Goal: Navigation & Orientation: Find specific page/section

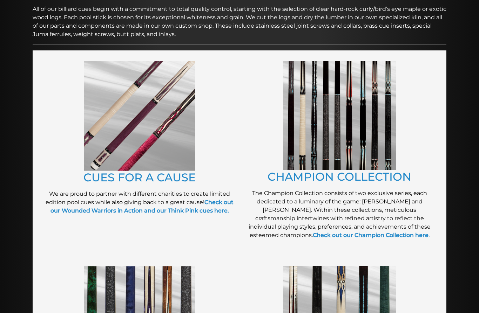
scroll to position [113, 0]
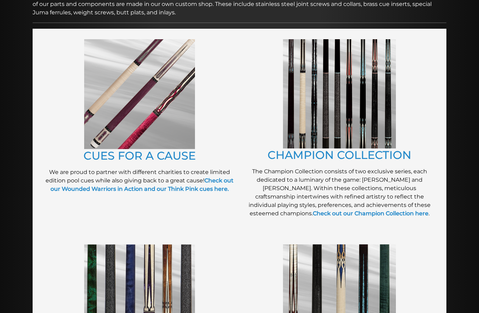
click at [431, 294] on figure at bounding box center [339, 299] width 193 height 109
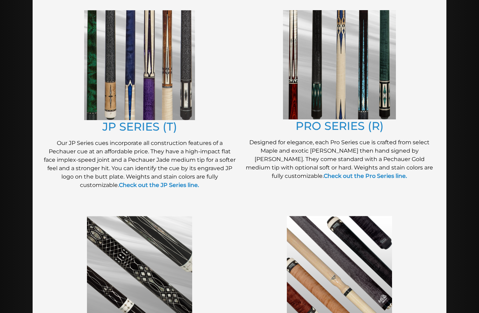
scroll to position [377, 0]
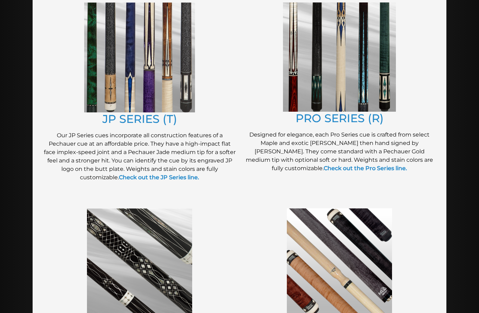
click at [367, 117] on link "PRO SERIES (R)" at bounding box center [339, 118] width 88 height 14
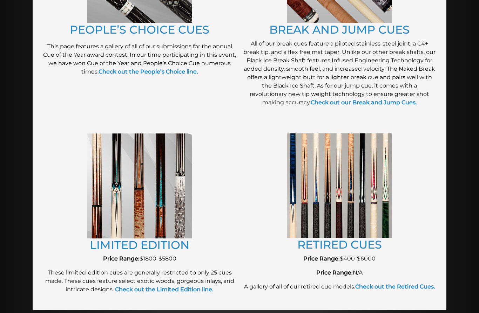
scroll to position [670, 0]
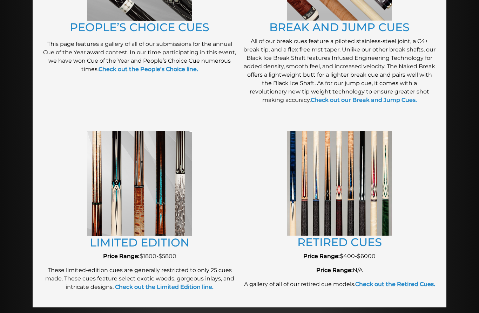
click at [175, 245] on link "LIMITED EDITION" at bounding box center [140, 243] width 100 height 14
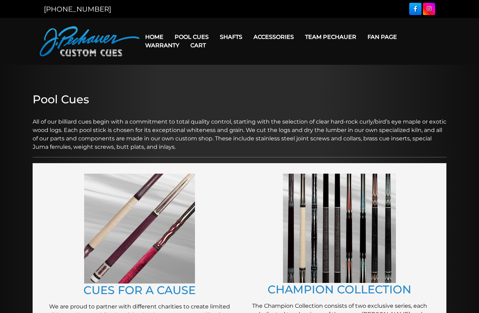
scroll to position [700, 0]
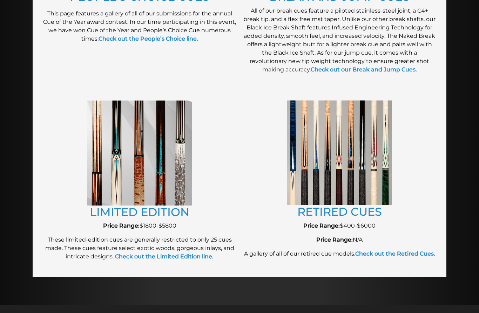
click at [313, 203] on img at bounding box center [339, 153] width 105 height 105
click at [306, 213] on link "RETIRED CUES" at bounding box center [339, 212] width 84 height 14
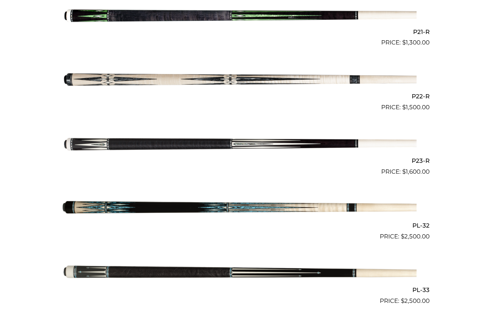
scroll to position [1538, 0]
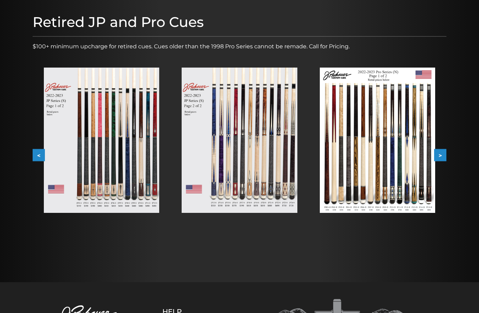
scroll to position [76, 0]
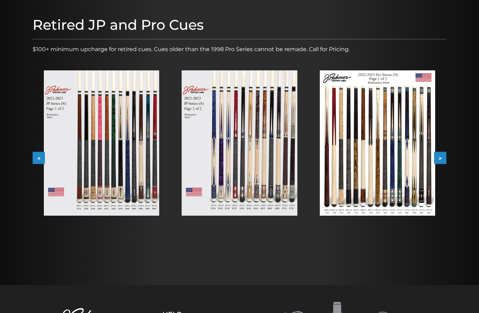
click at [355, 196] on img at bounding box center [377, 142] width 115 height 145
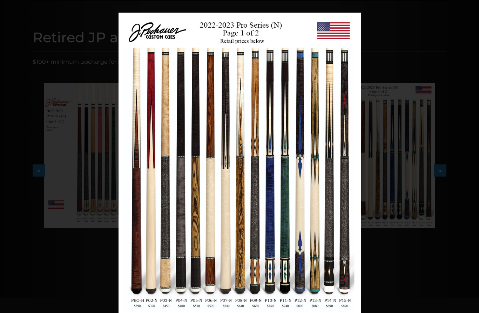
click at [353, 186] on link at bounding box center [306, 164] width 109 height 303
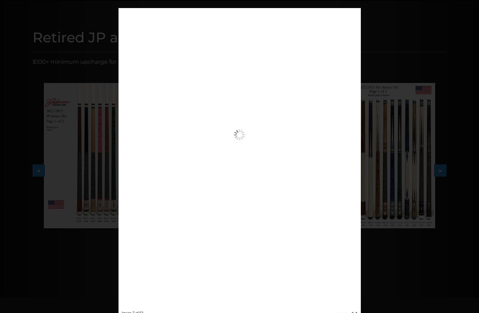
click at [398, 229] on div "Image 7 of 53" at bounding box center [239, 164] width 479 height 313
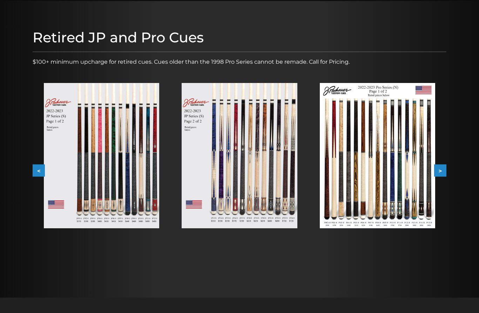
click at [440, 168] on button ">" at bounding box center [440, 171] width 12 height 12
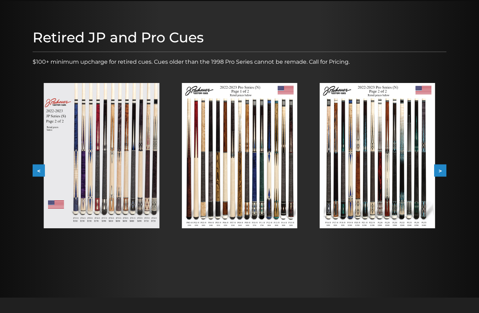
click at [359, 216] on img at bounding box center [377, 155] width 115 height 145
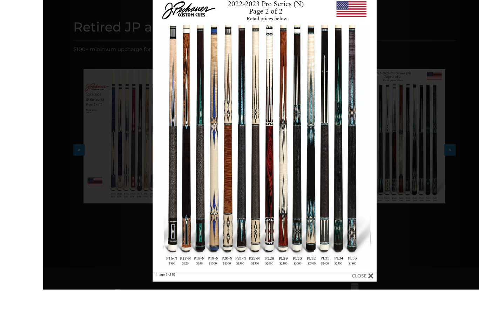
scroll to position [90, 0]
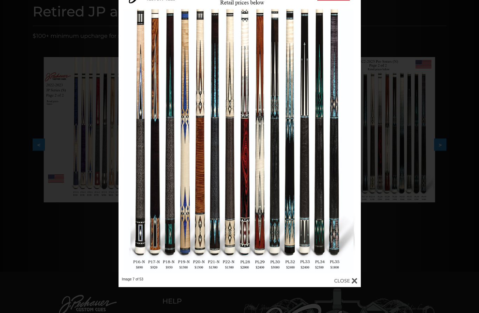
click at [427, 196] on div "Image 7 of 53" at bounding box center [239, 130] width 479 height 313
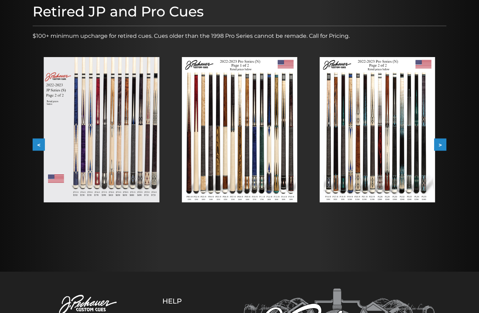
click at [445, 143] on button ">" at bounding box center [440, 145] width 12 height 12
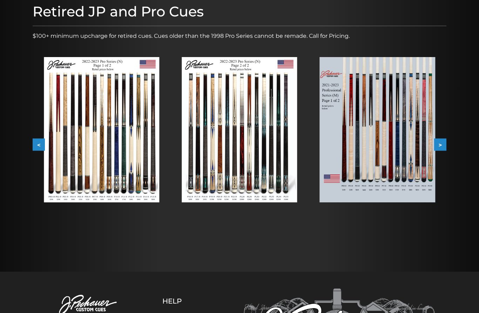
click at [441, 149] on button ">" at bounding box center [440, 145] width 12 height 12
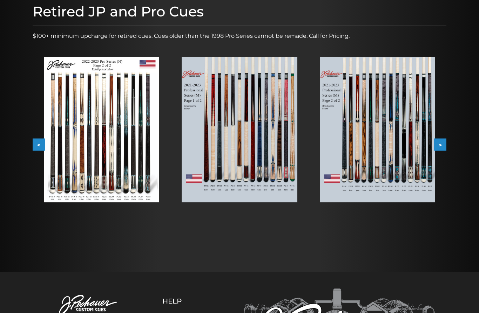
click at [404, 186] on img at bounding box center [377, 129] width 115 height 145
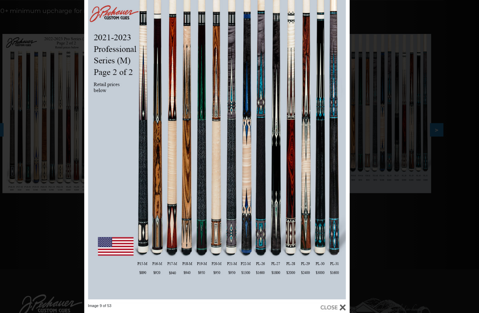
scroll to position [116, 0]
click at [311, 128] on link at bounding box center [306, 125] width 109 height 303
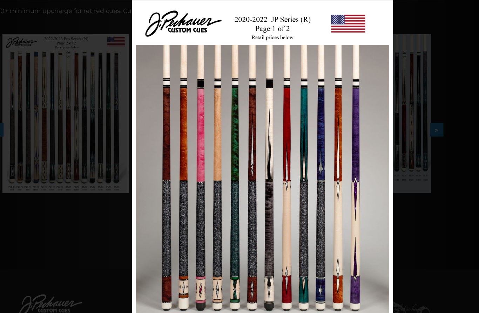
click at [345, 152] on link at bounding box center [346, 151] width 107 height 303
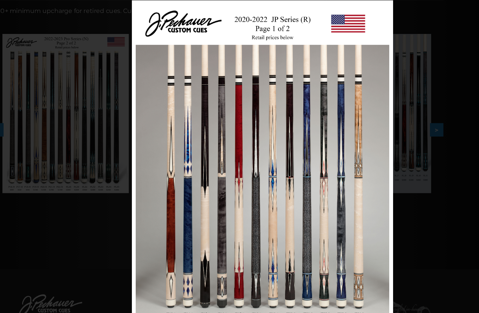
click at [348, 153] on link at bounding box center [346, 151] width 107 height 303
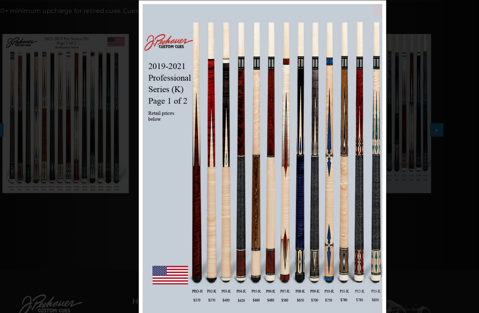
click at [342, 155] on link at bounding box center [343, 151] width 102 height 303
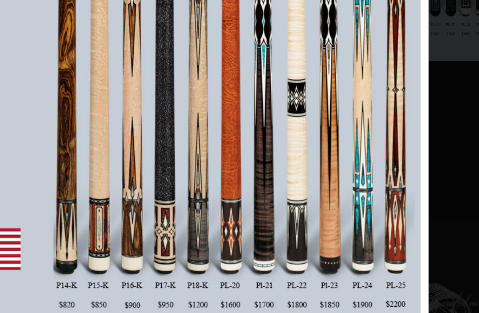
click at [292, 74] on link at bounding box center [343, 151] width 102 height 303
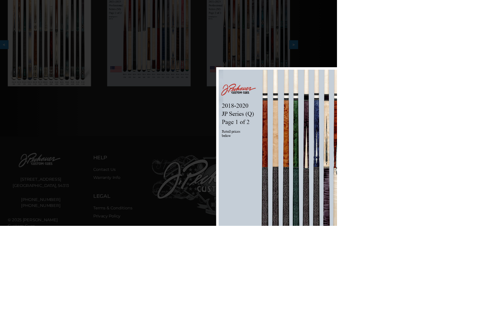
scroll to position [264, 196]
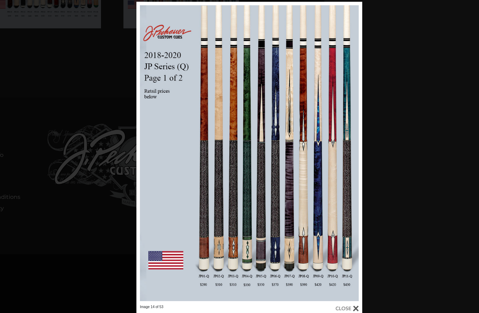
click at [353, 151] on link at bounding box center [311, 153] width 102 height 303
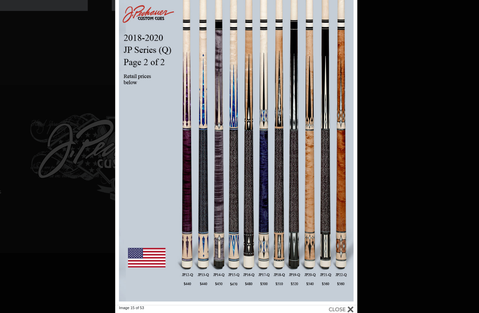
scroll to position [286, 196]
